Goal: Task Accomplishment & Management: Use online tool/utility

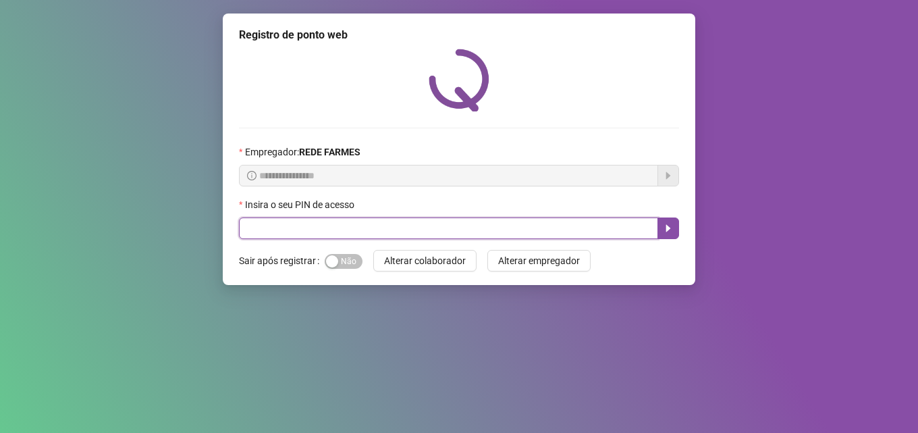
click at [419, 233] on input "text" at bounding box center [448, 228] width 419 height 22
type input "*****"
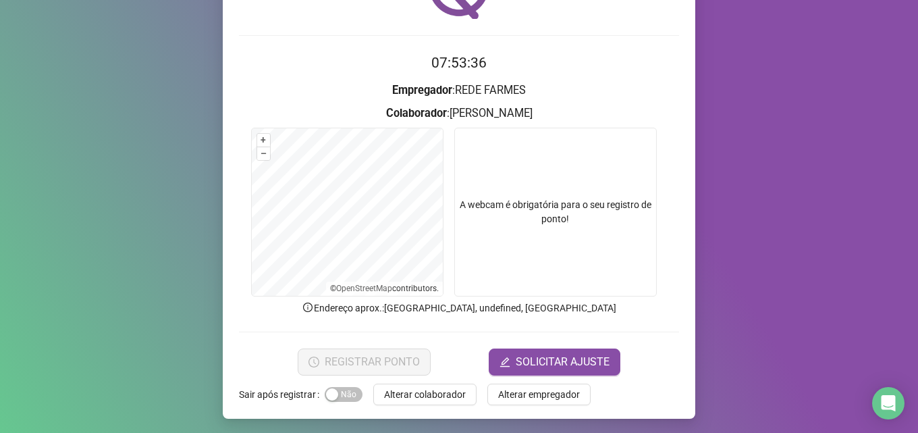
scroll to position [95, 0]
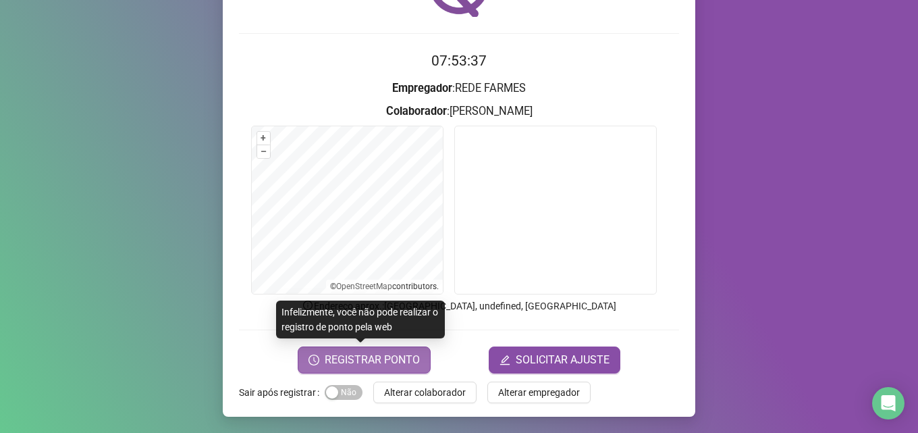
click at [394, 363] on span "REGISTRAR PONTO" at bounding box center [372, 360] width 95 height 16
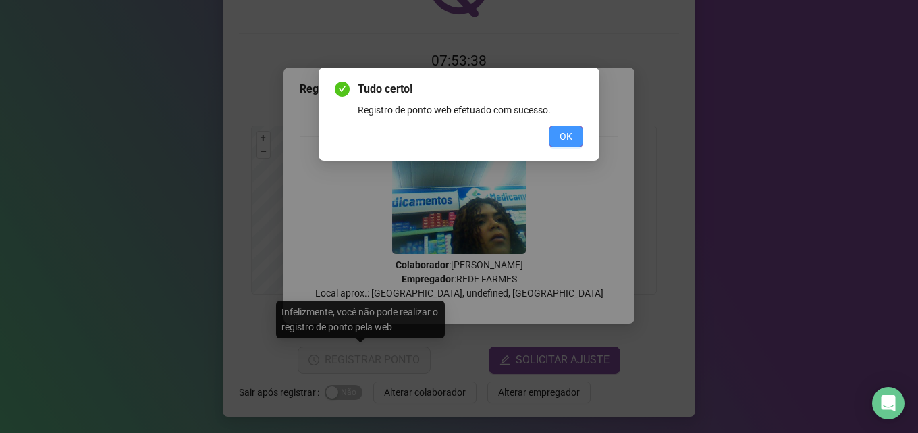
click at [569, 132] on span "OK" at bounding box center [566, 136] width 13 height 15
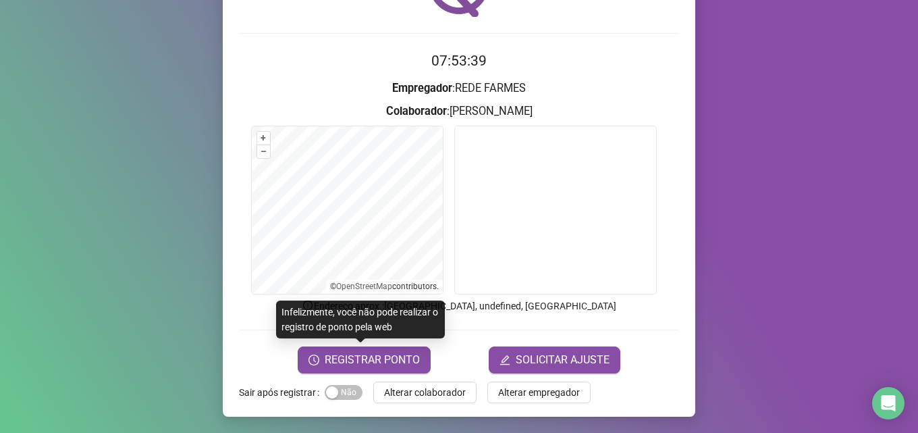
click at [437, 399] on button "Alterar colaborador" at bounding box center [424, 392] width 103 height 22
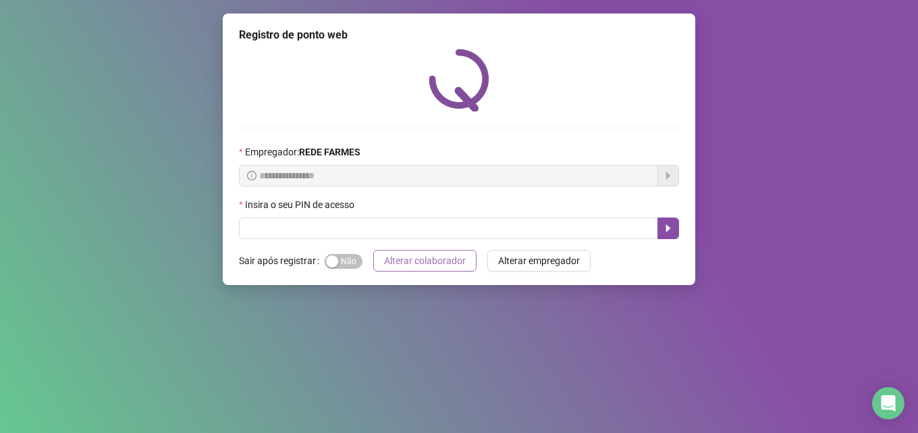
scroll to position [0, 0]
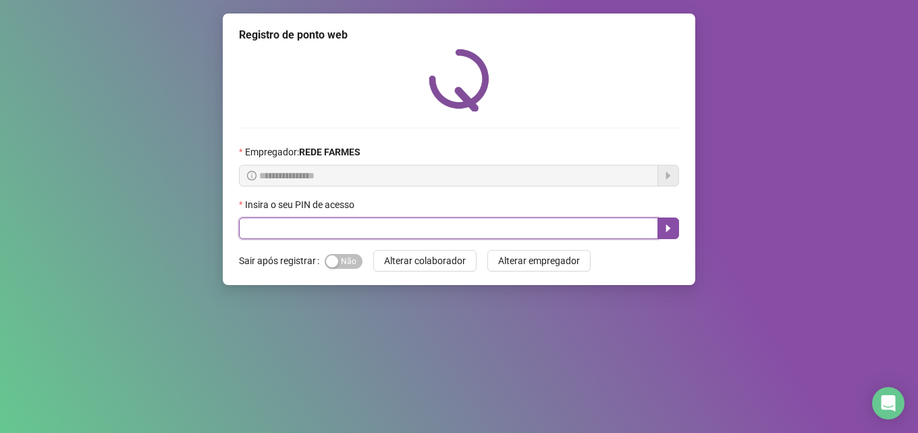
click at [386, 217] on input "text" at bounding box center [448, 228] width 419 height 22
type input "*****"
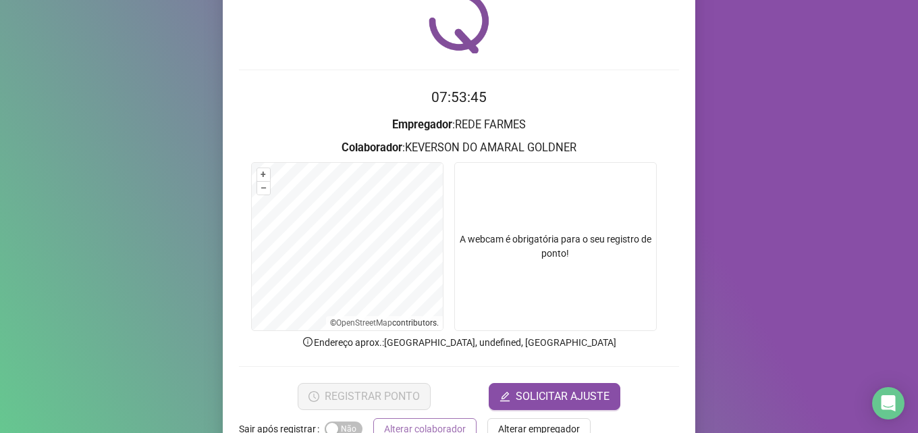
scroll to position [95, 0]
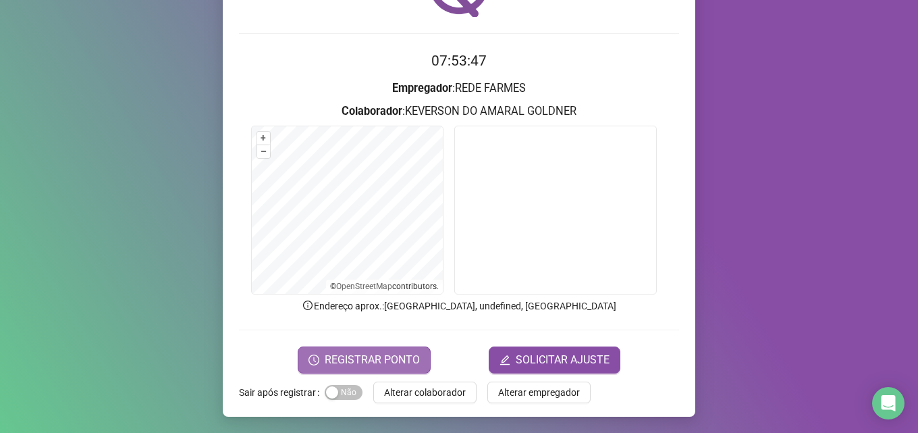
click at [384, 366] on span "REGISTRAR PONTO" at bounding box center [372, 360] width 95 height 16
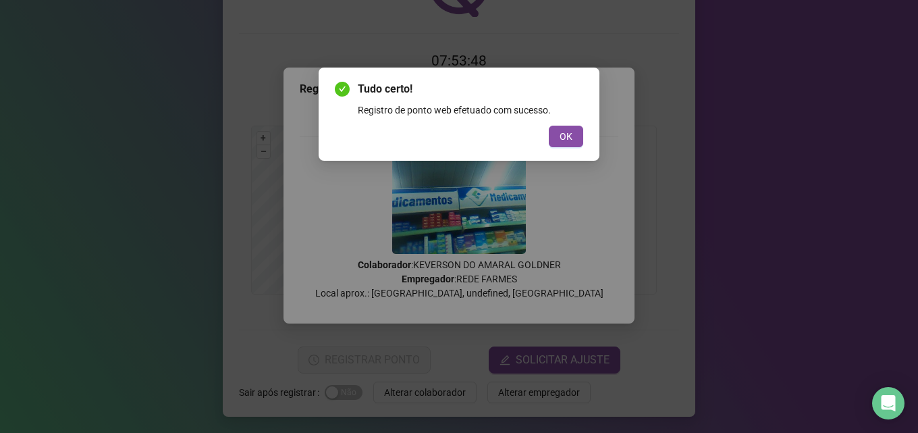
click at [566, 134] on span "OK" at bounding box center [566, 136] width 13 height 15
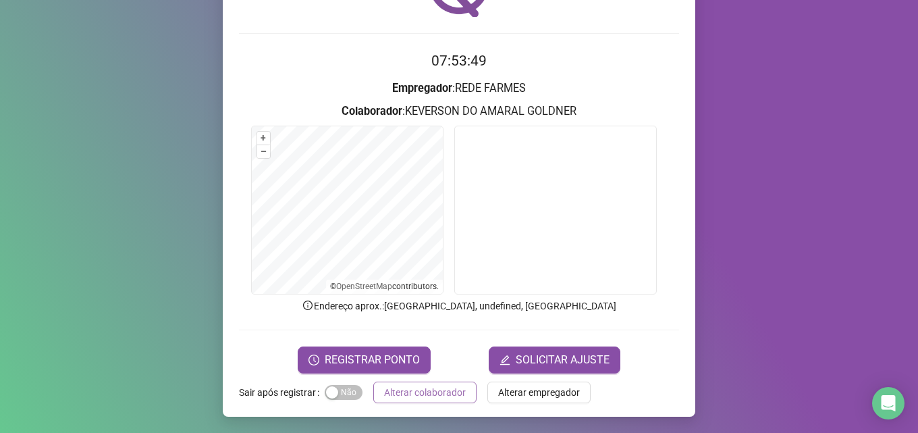
click at [440, 389] on span "Alterar colaborador" at bounding box center [425, 392] width 82 height 15
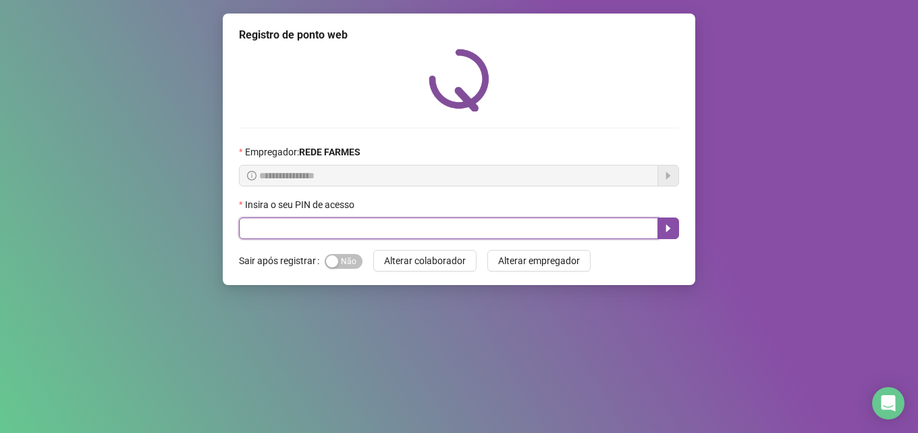
click at [329, 228] on input "text" at bounding box center [448, 228] width 419 height 22
type input "*****"
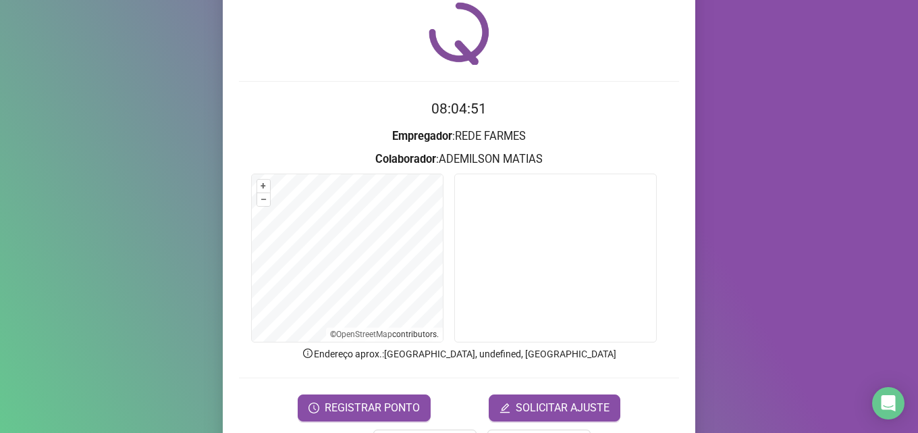
scroll to position [95, 0]
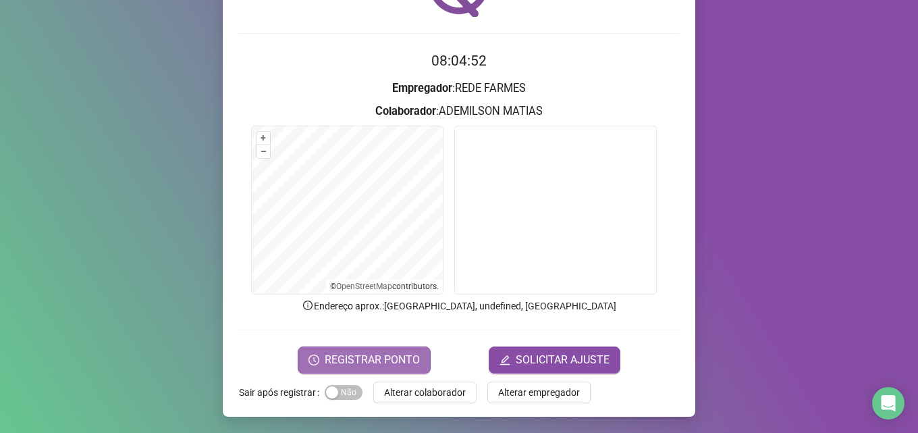
click at [348, 360] on span "REGISTRAR PONTO" at bounding box center [372, 360] width 95 height 16
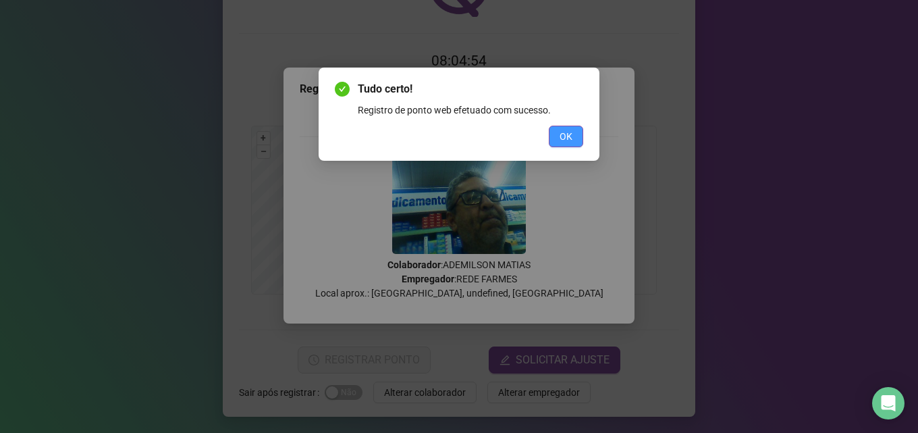
click at [564, 136] on span "OK" at bounding box center [566, 136] width 13 height 15
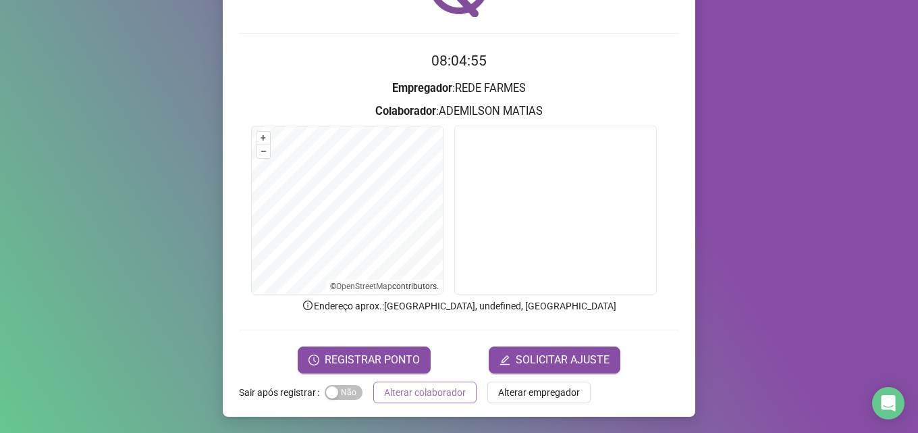
click at [419, 394] on span "Alterar colaborador" at bounding box center [425, 392] width 82 height 15
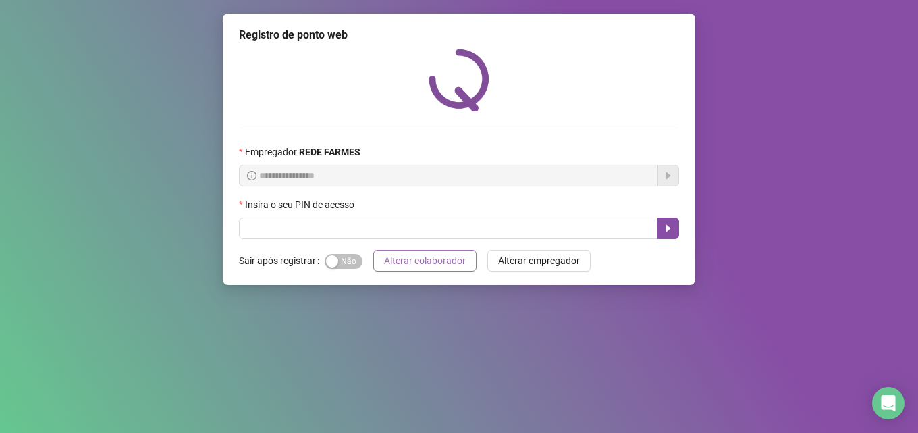
scroll to position [0, 0]
